Goal: Task Accomplishment & Management: Use online tool/utility

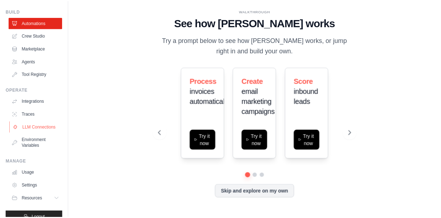
scroll to position [33, 0]
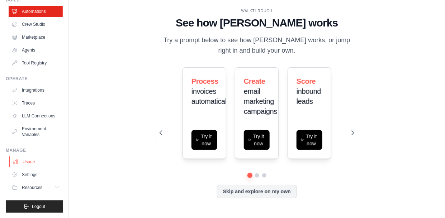
click at [28, 160] on link "Usage" at bounding box center [36, 161] width 54 height 11
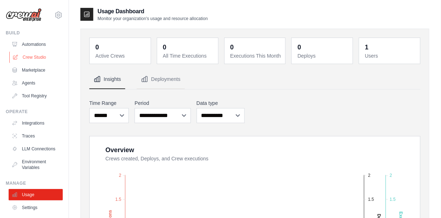
click at [31, 58] on link "Crew Studio" at bounding box center [36, 57] width 54 height 11
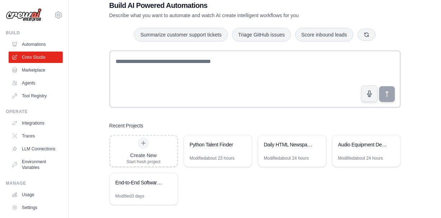
scroll to position [23, 0]
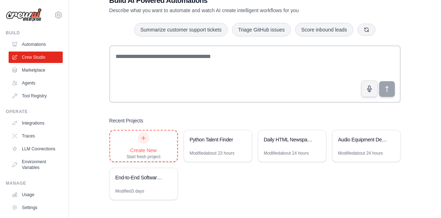
click at [142, 139] on icon at bounding box center [144, 139] width 6 height 6
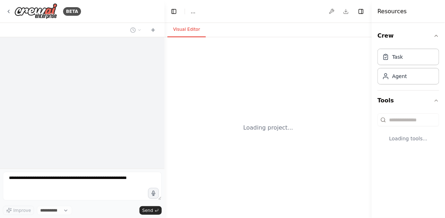
select select "****"
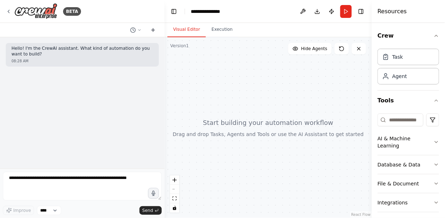
click at [154, 30] on icon at bounding box center [152, 30] width 3 height 0
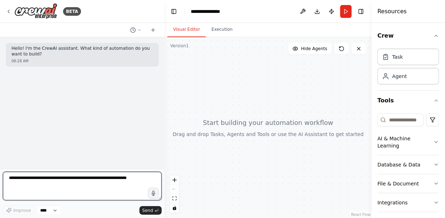
click at [72, 181] on textarea at bounding box center [82, 186] width 159 height 29
click at [38, 179] on textarea at bounding box center [82, 186] width 159 height 29
paste textarea "**********"
type textarea "**********"
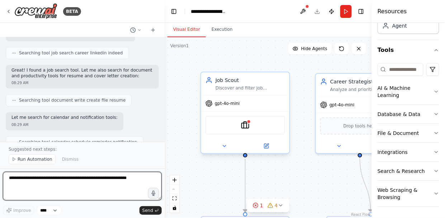
scroll to position [1104, 0]
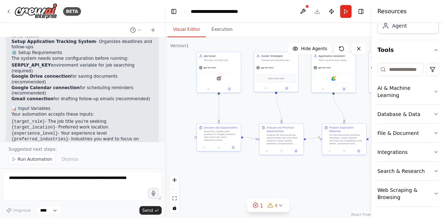
drag, startPoint x: 219, startPoint y: 118, endPoint x: 167, endPoint y: 77, distance: 66.2
click at [167, 77] on div ".deletable-edge-delete-btn { width: 20px; height: 20px; border: 0px solid #ffff…" at bounding box center [268, 127] width 207 height 181
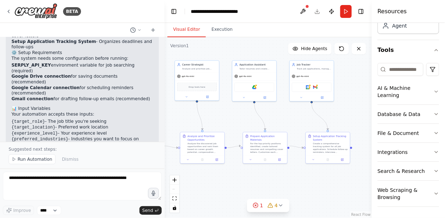
drag, startPoint x: 318, startPoint y: 111, endPoint x: 222, endPoint y: 117, distance: 96.4
click at [224, 117] on div ".deletable-edge-delete-btn { width: 20px; height: 20px; border: 0px solid #ffff…" at bounding box center [268, 127] width 207 height 181
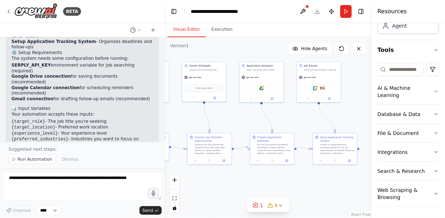
drag, startPoint x: 332, startPoint y: 112, endPoint x: 368, endPoint y: 115, distance: 36.7
click at [368, 114] on div ".deletable-edge-delete-btn { width: 20px; height: 20px; border: 0px solid #ffff…" at bounding box center [268, 127] width 207 height 181
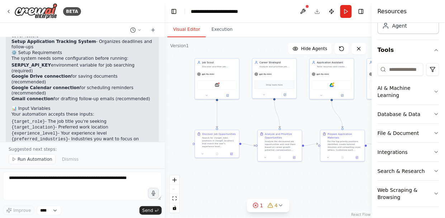
drag, startPoint x: 257, startPoint y: 119, endPoint x: 323, endPoint y: 117, distance: 66.0
click at [323, 117] on div ".deletable-edge-delete-btn { width: 20px; height: 20px; border: 0px solid #ffff…" at bounding box center [268, 127] width 207 height 181
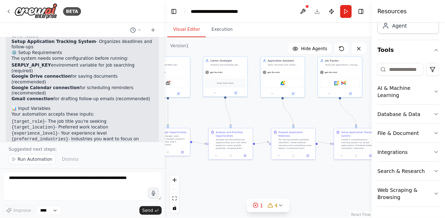
drag, startPoint x: 323, startPoint y: 112, endPoint x: 257, endPoint y: 112, distance: 65.3
click at [257, 112] on div ".deletable-edge-delete-btn { width: 20px; height: 20px; border: 0px solid #ffff…" at bounding box center [268, 127] width 207 height 181
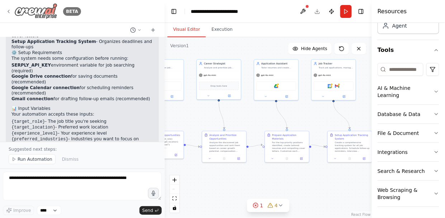
click at [9, 12] on icon at bounding box center [9, 12] width 6 height 6
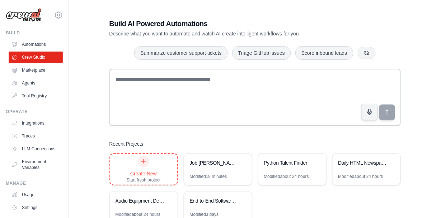
click at [155, 171] on div "Create New" at bounding box center [144, 173] width 34 height 7
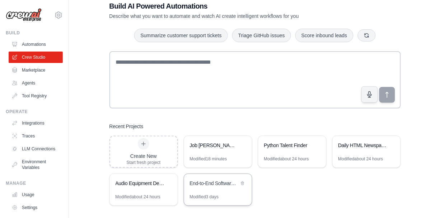
scroll to position [23, 0]
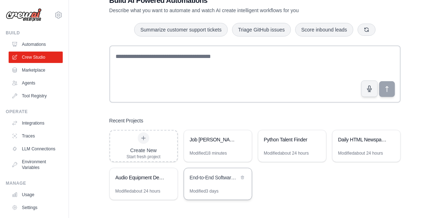
click at [218, 184] on div "End-to-End Software Development Pipeline" at bounding box center [218, 179] width 68 height 20
click at [143, 147] on div "Create New" at bounding box center [144, 150] width 34 height 7
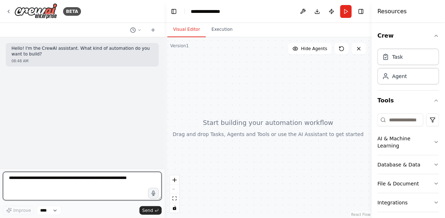
click at [93, 180] on textarea at bounding box center [82, 186] width 159 height 29
click at [119, 180] on textarea at bounding box center [82, 186] width 159 height 29
type textarea "**********"
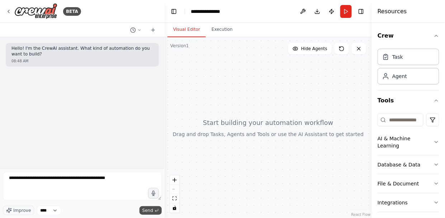
click at [150, 211] on span "Send" at bounding box center [147, 211] width 11 height 6
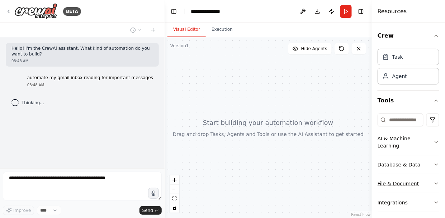
click at [426, 184] on button "File & Document" at bounding box center [409, 184] width 62 height 19
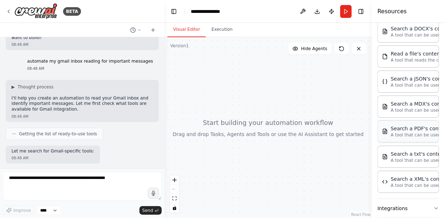
scroll to position [53, 0]
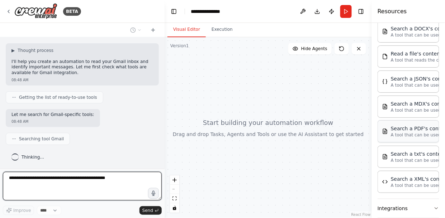
click at [407, 131] on div "Search a PDF's content" at bounding box center [430, 128] width 79 height 7
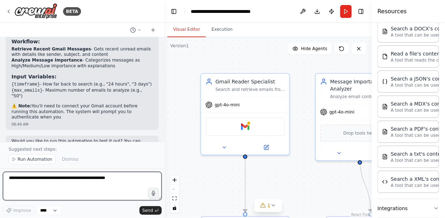
scroll to position [536, 0]
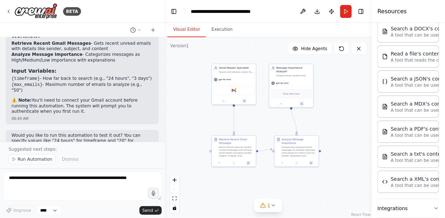
drag, startPoint x: 302, startPoint y: 140, endPoint x: 278, endPoint y: 118, distance: 32.8
click at [278, 118] on div ".deletable-edge-delete-btn { width: 20px; height: 20px; border: 0px solid #ffff…" at bounding box center [268, 127] width 207 height 181
click at [232, 89] on img at bounding box center [233, 88] width 4 height 4
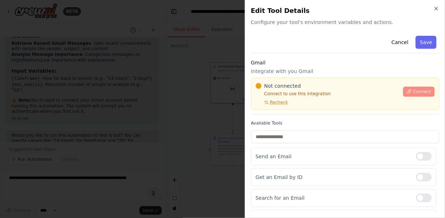
click at [417, 91] on span "Connect" at bounding box center [422, 92] width 18 height 6
click at [295, 50] on div "Cancel Save" at bounding box center [345, 43] width 188 height 20
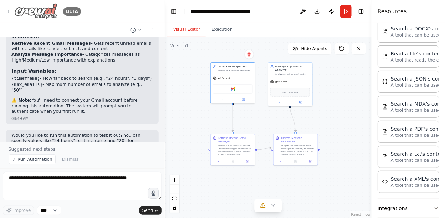
click at [11, 11] on icon at bounding box center [9, 12] width 6 height 6
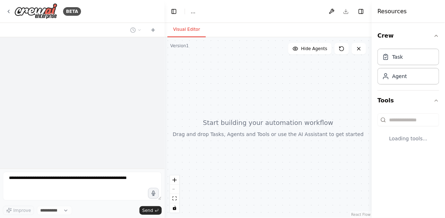
select select "****"
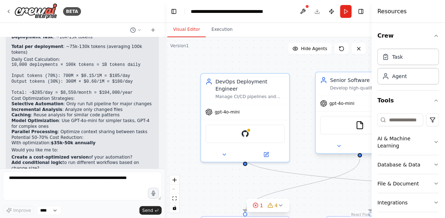
scroll to position [1342, 0]
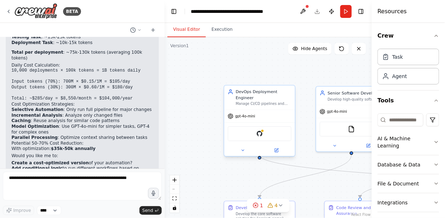
click at [267, 128] on div "GitHub" at bounding box center [260, 134] width 64 height 15
click at [257, 131] on img at bounding box center [259, 134] width 7 height 7
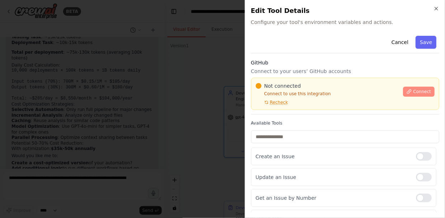
click at [420, 90] on span "Connect" at bounding box center [422, 92] width 18 height 6
click at [301, 48] on div "Cancel Save" at bounding box center [345, 43] width 188 height 20
click at [305, 50] on div "Cancel Save" at bounding box center [345, 43] width 188 height 20
click at [297, 76] on div "GitHub Connect to your users’ GitHub accounts Not connected Connect to use this…" at bounding box center [345, 87] width 188 height 56
click at [304, 52] on div "Cancel Save" at bounding box center [345, 43] width 188 height 20
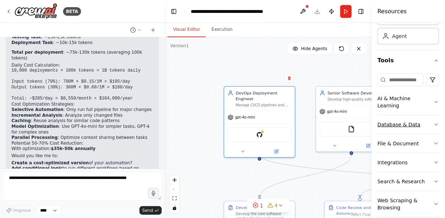
scroll to position [51, 0]
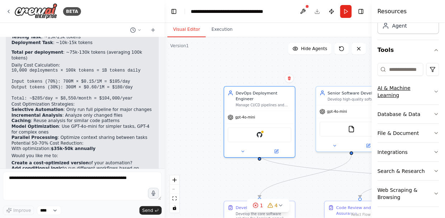
click at [434, 91] on icon "button" at bounding box center [437, 92] width 6 height 6
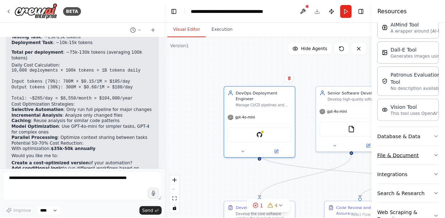
scroll to position [164, 0]
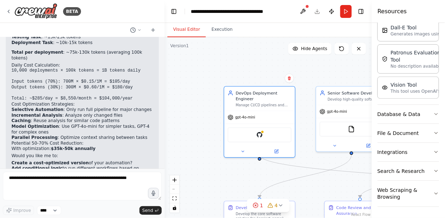
click at [319, 164] on div ".deletable-edge-delete-btn { width: 20px; height: 20px; border: 0px solid #ffff…" at bounding box center [268, 127] width 207 height 181
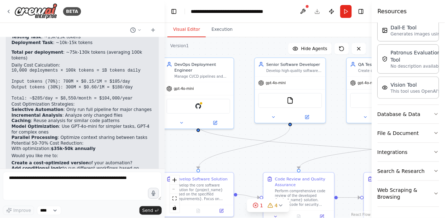
drag, startPoint x: 321, startPoint y: 161, endPoint x: 255, endPoint y: 131, distance: 72.1
click at [255, 131] on div ".deletable-edge-delete-btn { width: 20px; height: 20px; border: 0px solid #ffff…" at bounding box center [268, 127] width 207 height 181
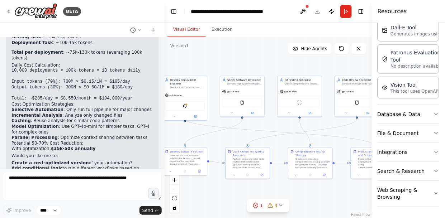
drag, startPoint x: 307, startPoint y: 132, endPoint x: 271, endPoint y: 124, distance: 36.8
click at [271, 124] on div ".deletable-edge-delete-btn { width: 20px; height: 20px; border: 0px solid #ffff…" at bounding box center [268, 127] width 207 height 181
click at [9, 13] on icon at bounding box center [9, 12] width 6 height 6
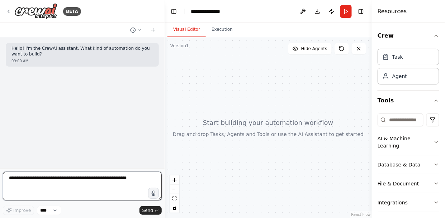
click at [96, 182] on textarea at bounding box center [82, 186] width 159 height 29
paste textarea "**********"
type textarea "**********"
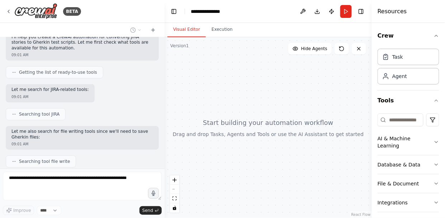
scroll to position [636, 0]
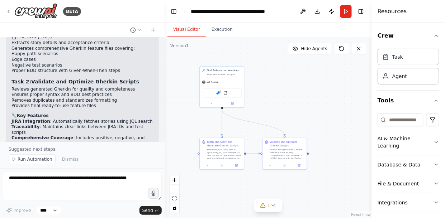
drag, startPoint x: 332, startPoint y: 121, endPoint x: 281, endPoint y: 98, distance: 55.9
click at [282, 98] on div ".deletable-edge-delete-btn { width: 20px; height: 20px; border: 0px solid #ffff…" at bounding box center [268, 127] width 207 height 181
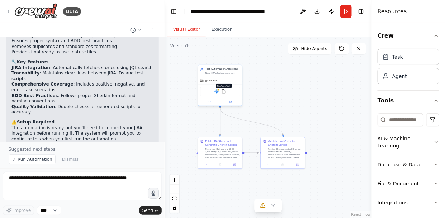
scroll to position [1176, 0]
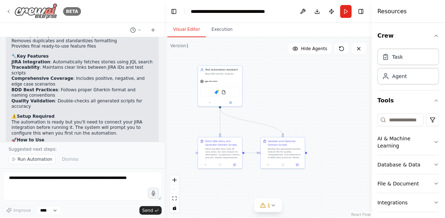
click at [6, 11] on icon at bounding box center [9, 12] width 6 height 6
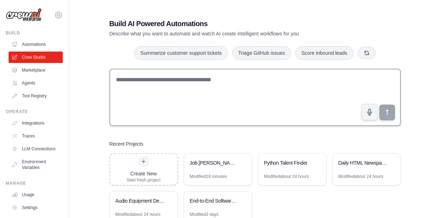
scroll to position [23, 0]
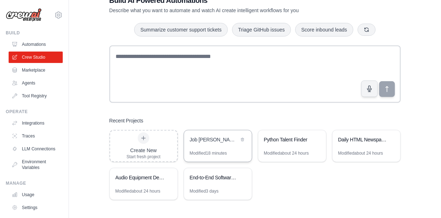
click at [234, 143] on div "Job [PERSON_NAME] Automation System" at bounding box center [214, 140] width 49 height 9
click at [235, 144] on div "Job [PERSON_NAME] Automation System" at bounding box center [214, 140] width 49 height 9
drag, startPoint x: 235, startPoint y: 144, endPoint x: 202, endPoint y: 140, distance: 32.5
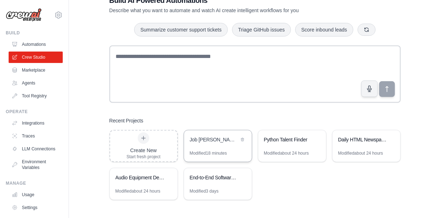
click at [202, 140] on div "Job Hunt Automation System" at bounding box center [214, 139] width 49 height 7
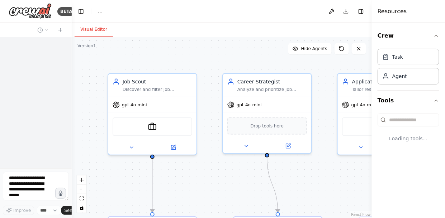
drag, startPoint x: 164, startPoint y: 99, endPoint x: 60, endPoint y: 84, distance: 105.9
click at [60, 84] on div "BETA Improve **** Send" at bounding box center [36, 109] width 72 height 218
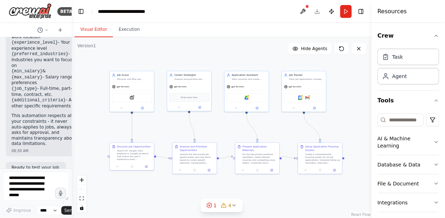
drag, startPoint x: 325, startPoint y: 152, endPoint x: 282, endPoint y: 132, distance: 47.7
click at [282, 132] on div ".deletable-edge-delete-btn { width: 20px; height: 20px; border: 0px solid #ffff…" at bounding box center [222, 127] width 300 height 181
click at [4, 11] on div "BETA" at bounding box center [36, 11] width 72 height 23
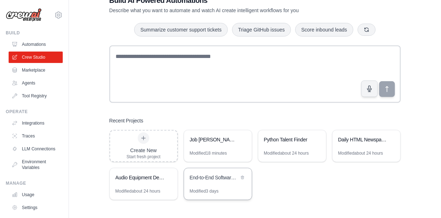
click at [215, 172] on div "End-to-End Software Development Pipeline" at bounding box center [218, 179] width 68 height 20
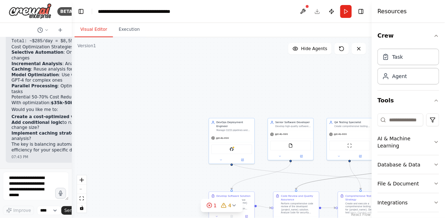
scroll to position [2233, 0]
drag, startPoint x: 346, startPoint y: 178, endPoint x: 260, endPoint y: 139, distance: 93.9
click at [260, 139] on div ".deletable-edge-delete-btn { width: 20px; height: 20px; border: 0px solid #ffff…" at bounding box center [222, 127] width 300 height 181
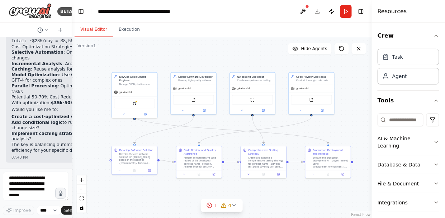
drag, startPoint x: 324, startPoint y: 165, endPoint x: 227, endPoint y: 119, distance: 107.5
click at [227, 119] on div ".deletable-edge-delete-btn { width: 20px; height: 20px; border: 0px solid #ffff…" at bounding box center [222, 127] width 300 height 181
